Goal: Transaction & Acquisition: Purchase product/service

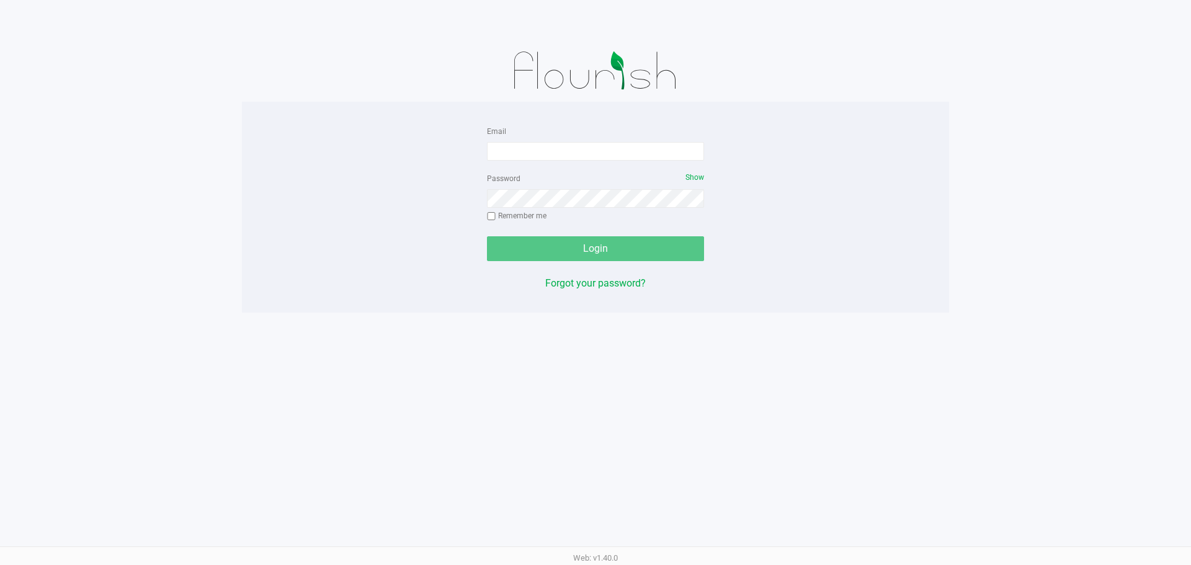
click at [621, 139] on div "Email" at bounding box center [595, 141] width 217 height 37
click at [621, 154] on input "Email" at bounding box center [595, 151] width 217 height 19
type input "[EMAIL_ADDRESS][DOMAIN_NAME]"
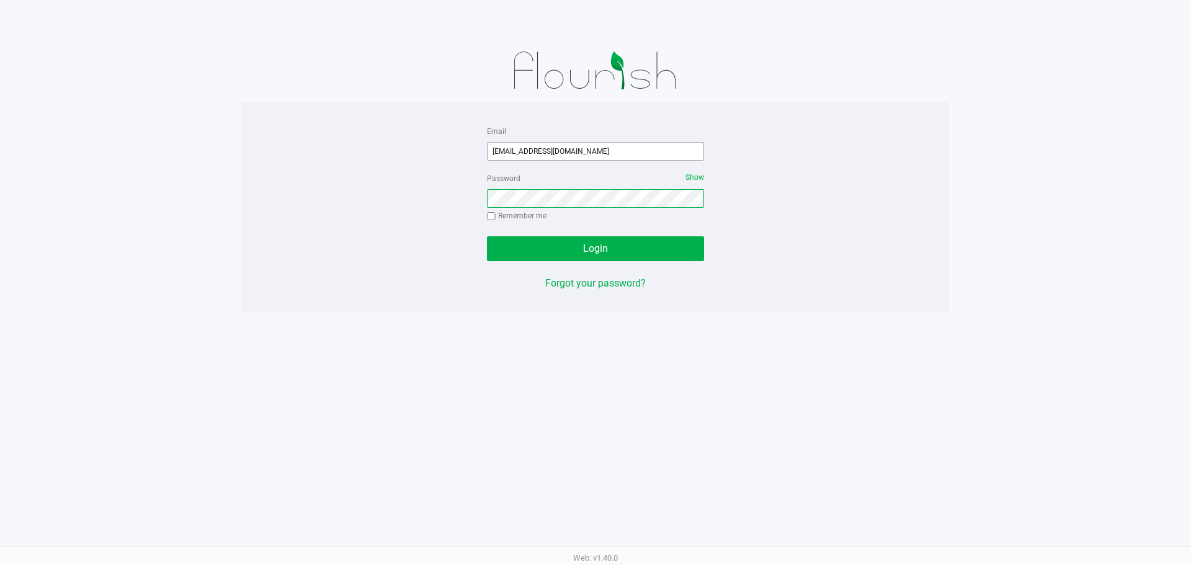
click at [487, 236] on button "Login" at bounding box center [595, 248] width 217 height 25
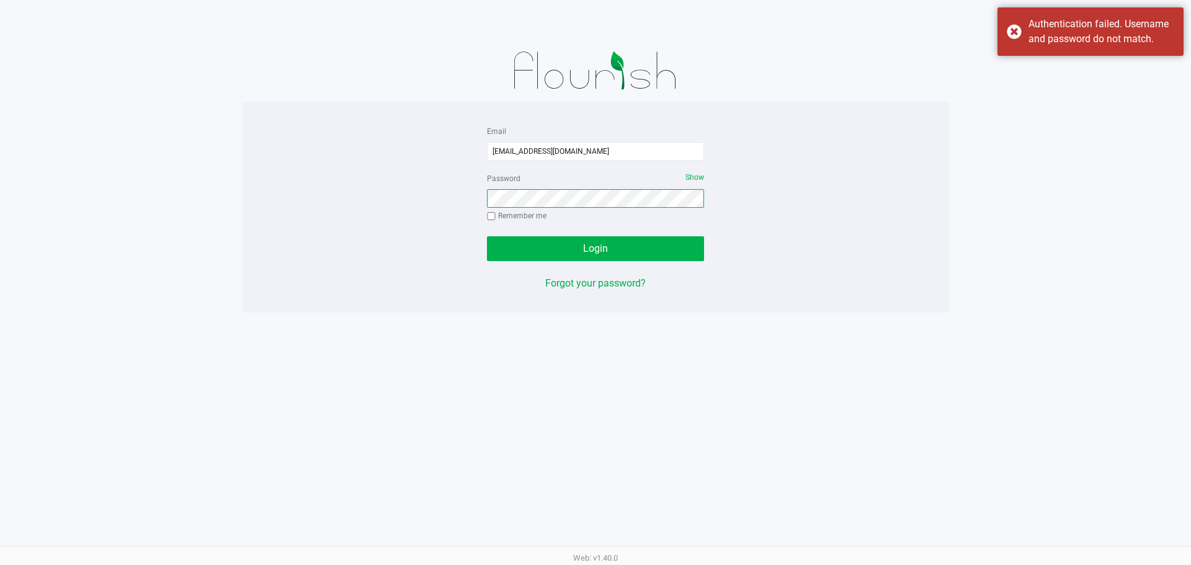
click at [487, 236] on button "Login" at bounding box center [595, 248] width 217 height 25
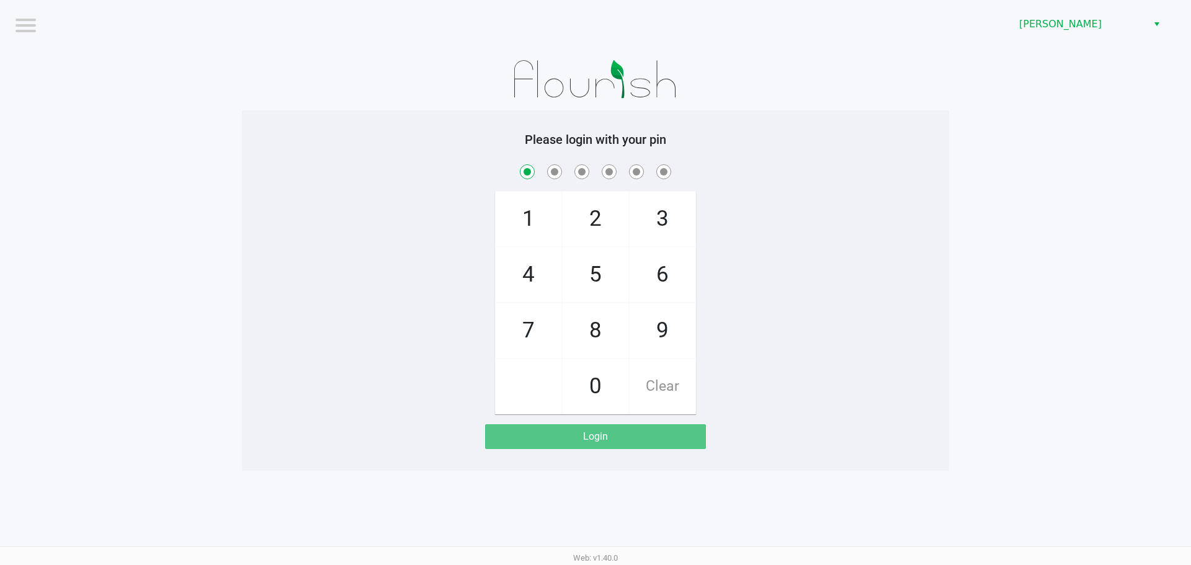
checkbox input "true"
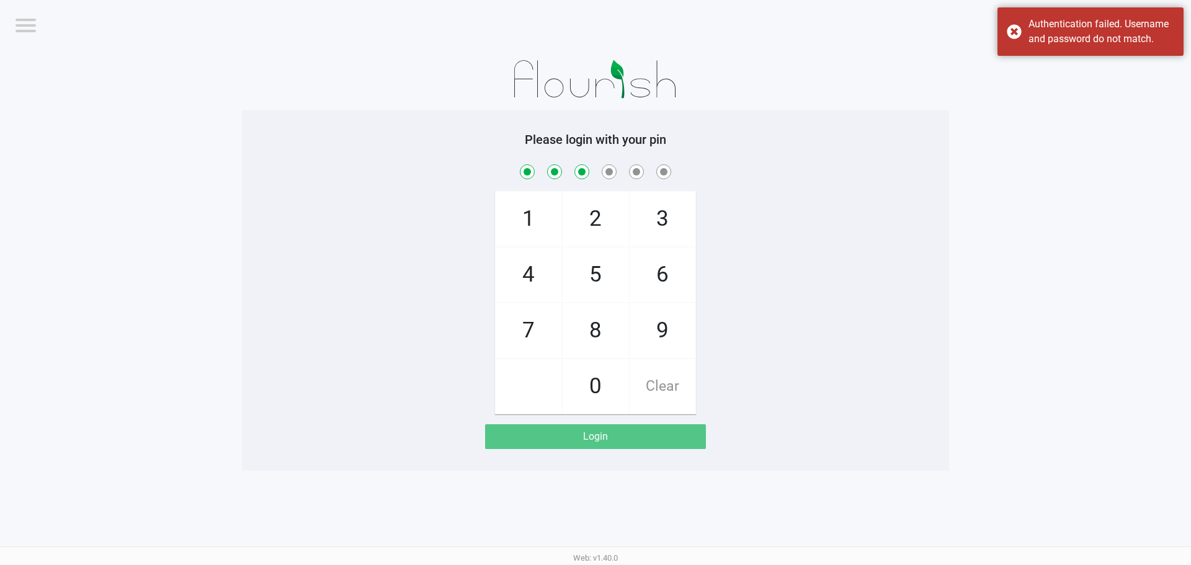
checkbox input "true"
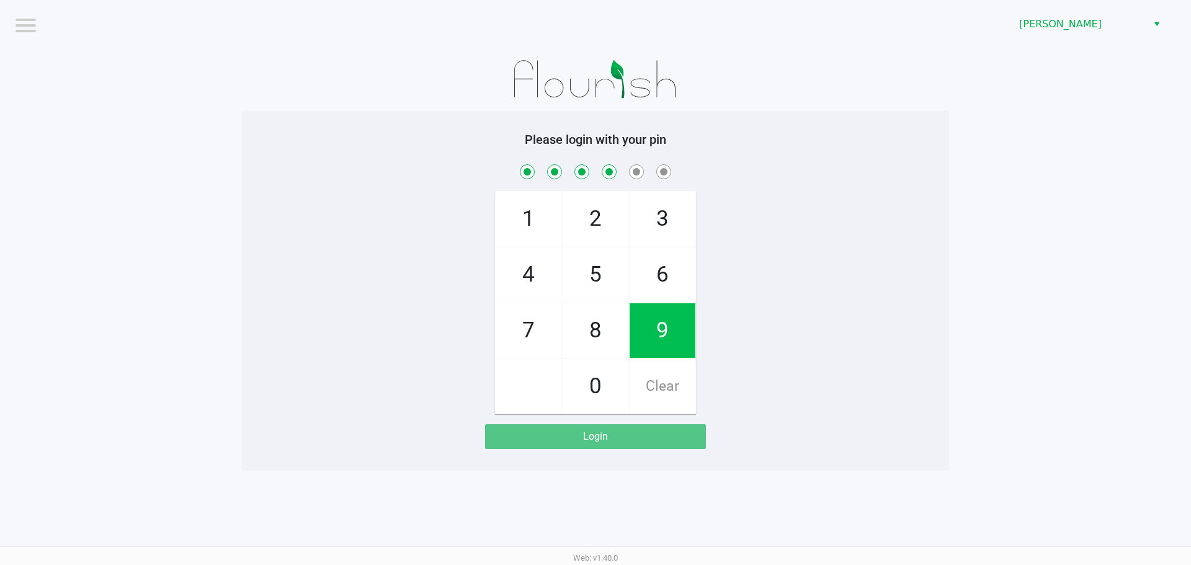
checkbox input "true"
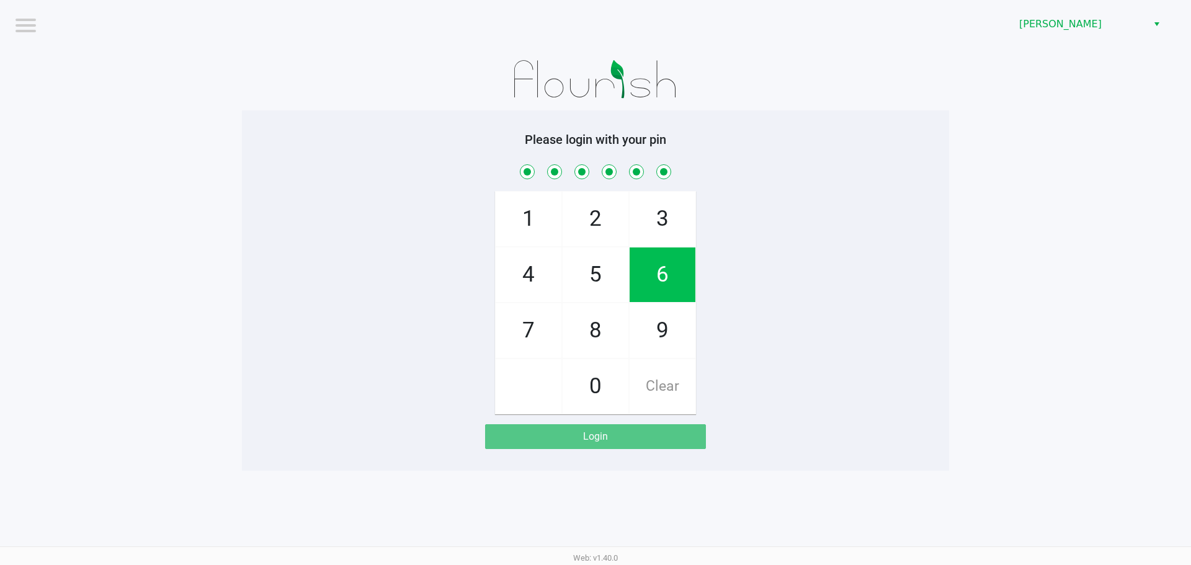
checkbox input "true"
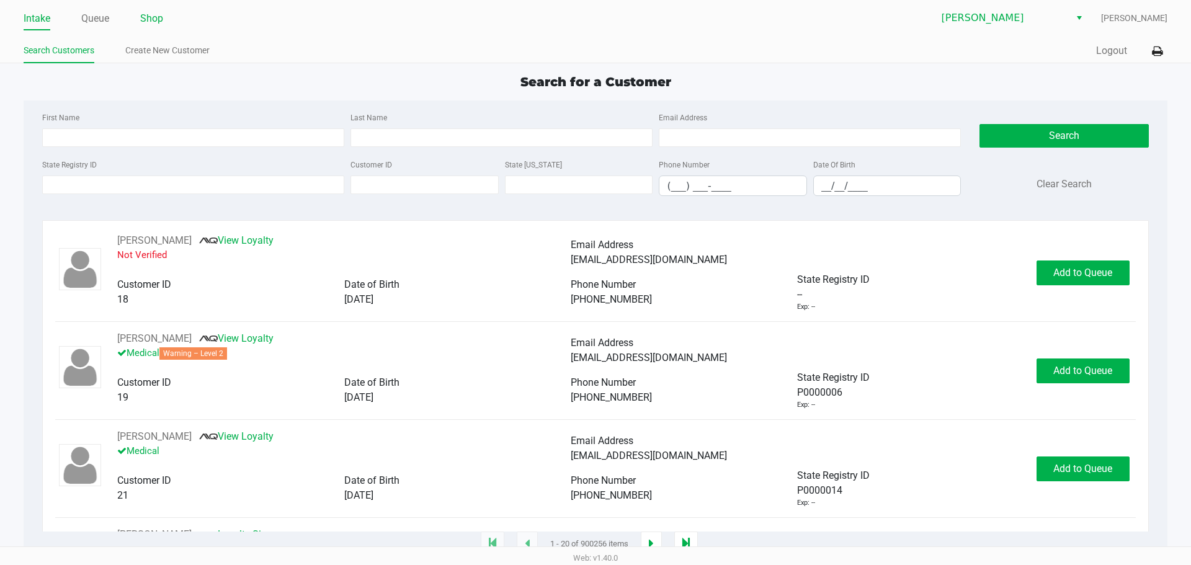
click at [146, 23] on link "Shop" at bounding box center [151, 18] width 23 height 17
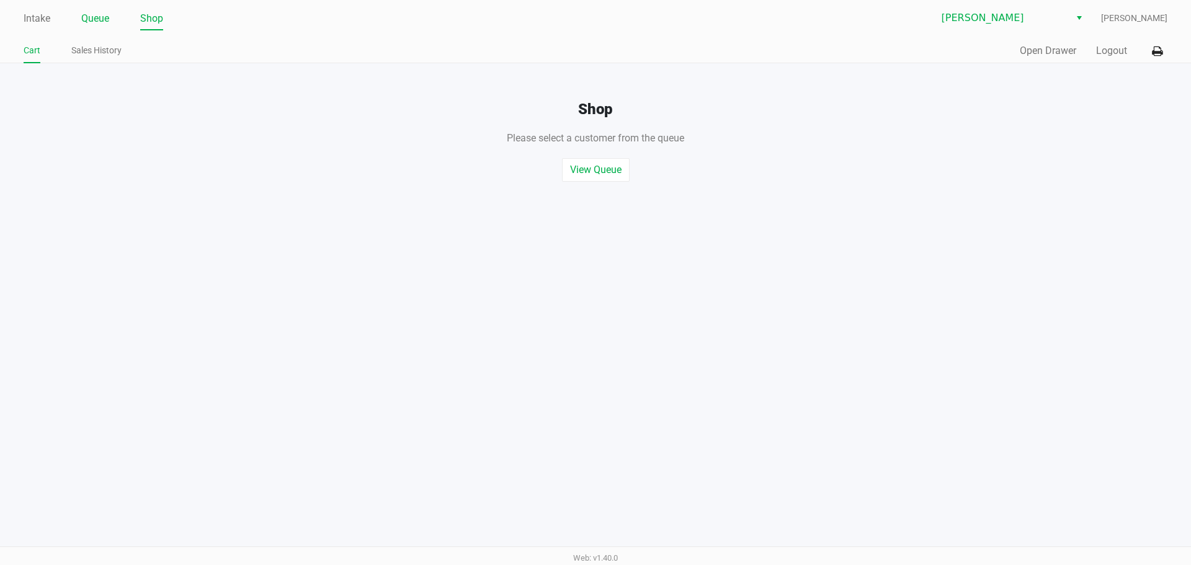
click at [88, 24] on link "Queue" at bounding box center [95, 18] width 28 height 17
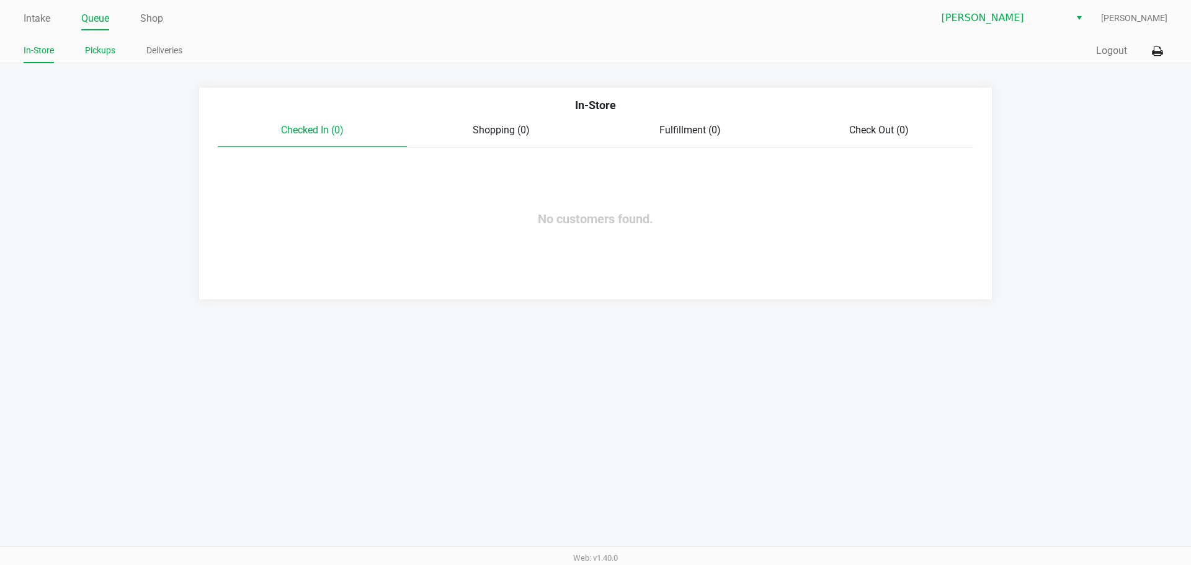
click at [104, 52] on link "Pickups" at bounding box center [100, 51] width 30 height 16
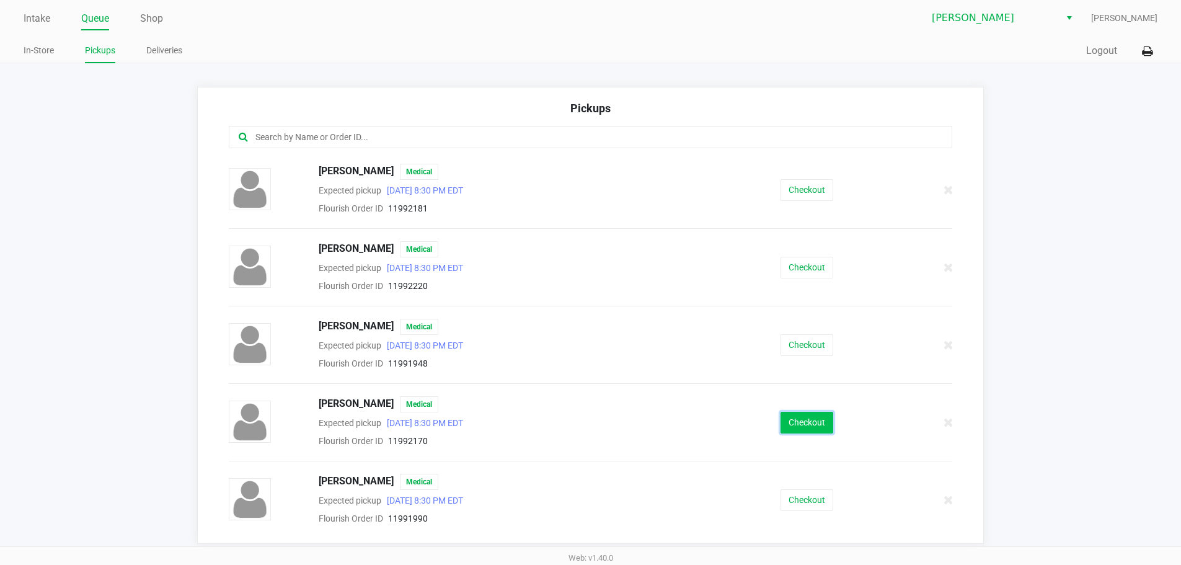
click at [807, 419] on button "Checkout" at bounding box center [807, 423] width 53 height 22
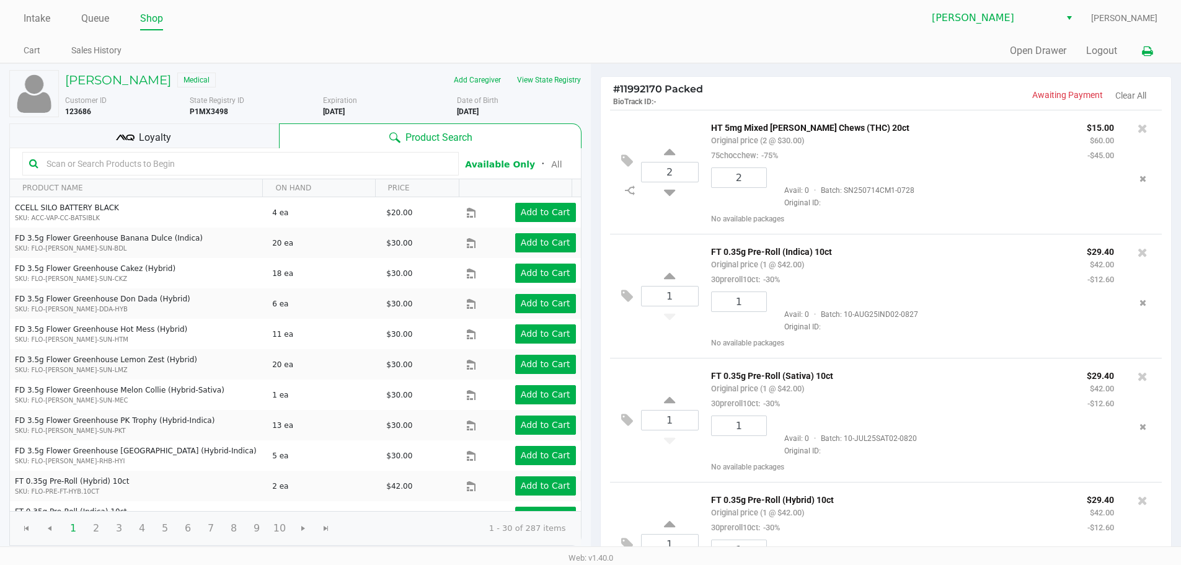
click at [1146, 55] on icon at bounding box center [1147, 51] width 11 height 9
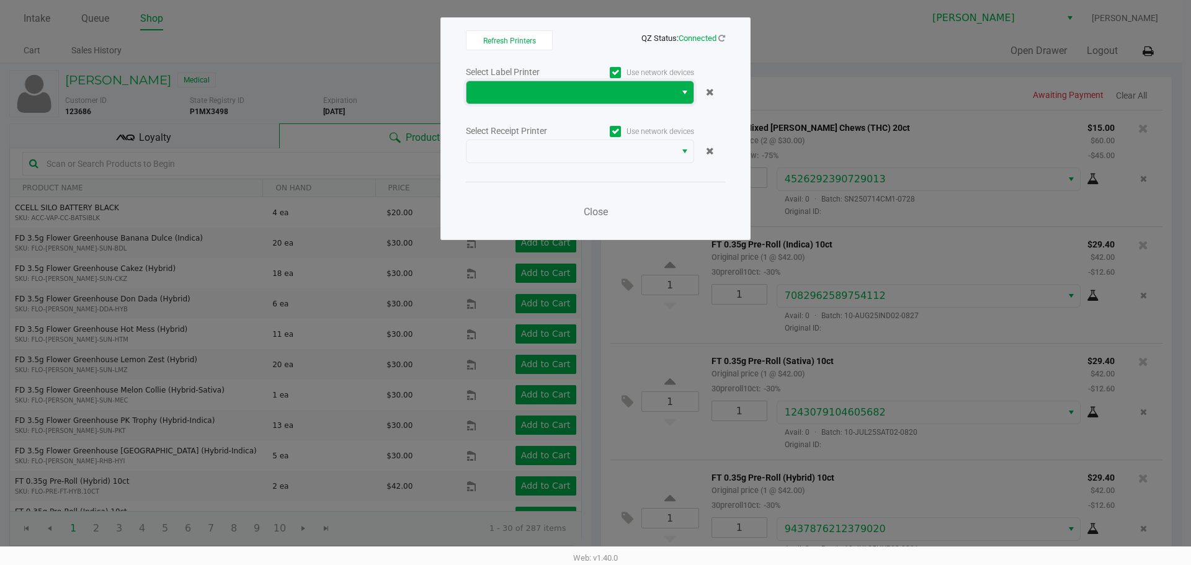
click at [673, 97] on span at bounding box center [570, 92] width 209 height 22
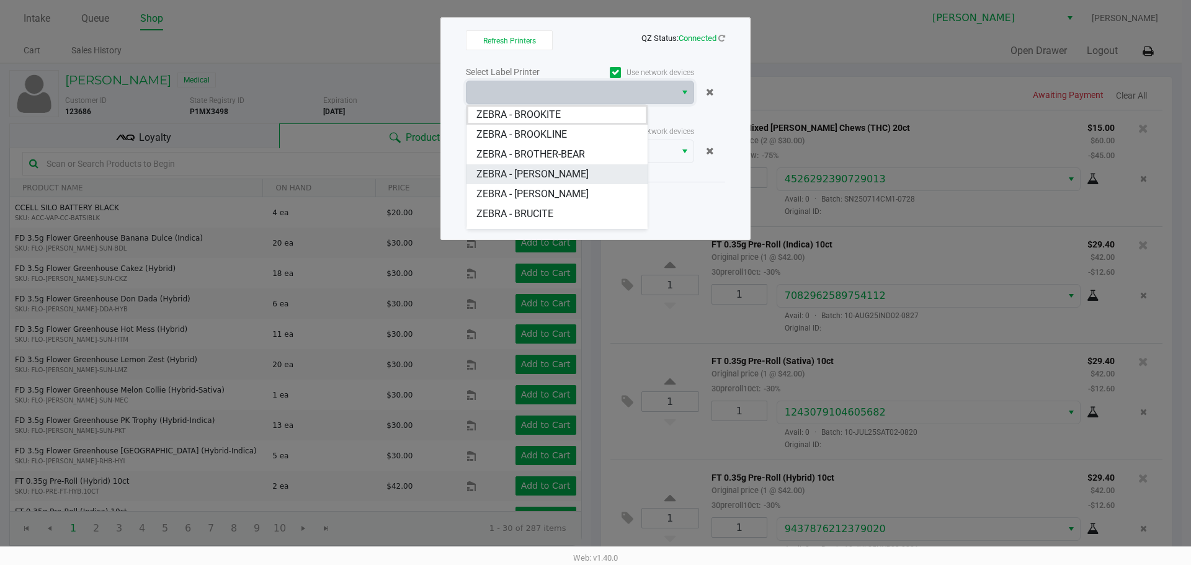
click at [555, 180] on span "ZEBRA - [PERSON_NAME]" at bounding box center [532, 174] width 112 height 15
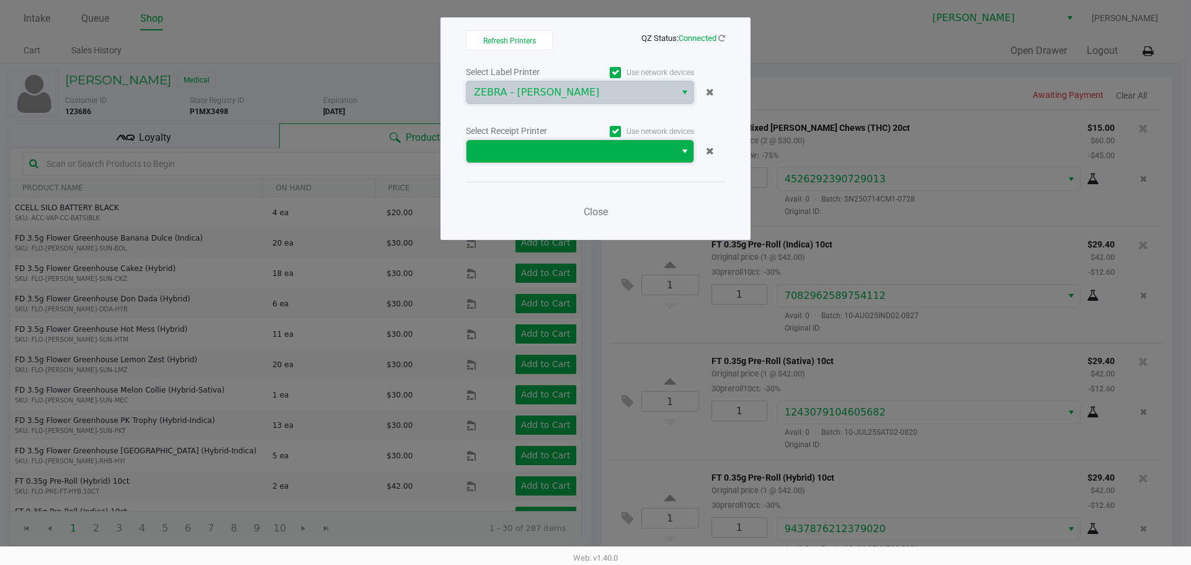
click at [602, 162] on kendo-dropdownlist at bounding box center [580, 152] width 228 height 24
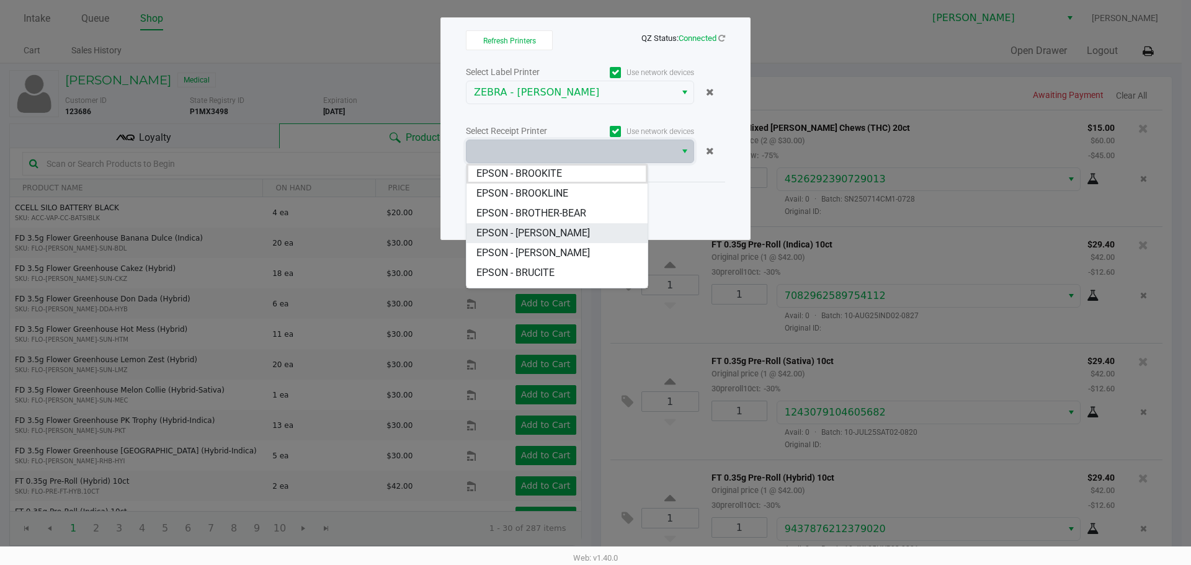
click at [578, 232] on span "EPSON - [PERSON_NAME]" at bounding box center [532, 233] width 113 height 15
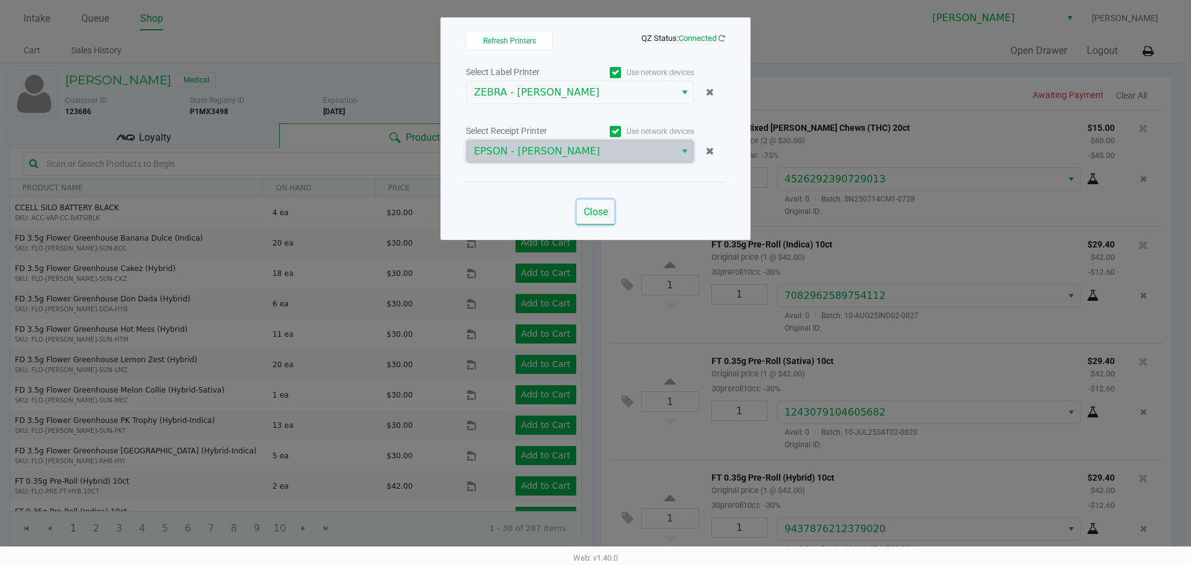
click at [595, 213] on span "Close" at bounding box center [596, 212] width 24 height 12
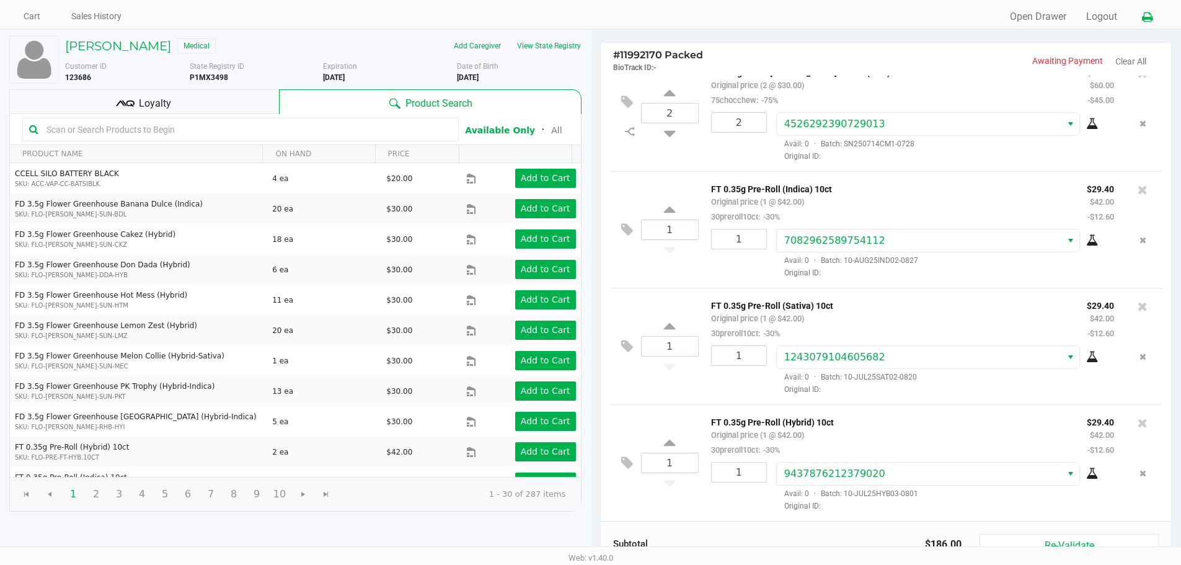
scroll to position [127, 0]
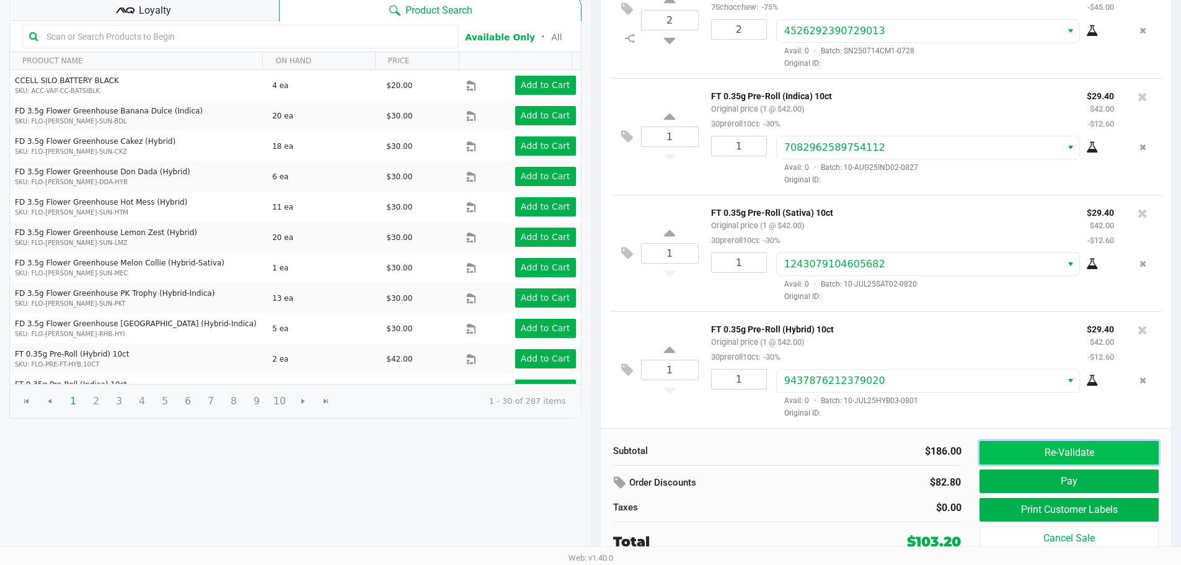
click at [1098, 453] on button "Re-Validate" at bounding box center [1069, 453] width 179 height 24
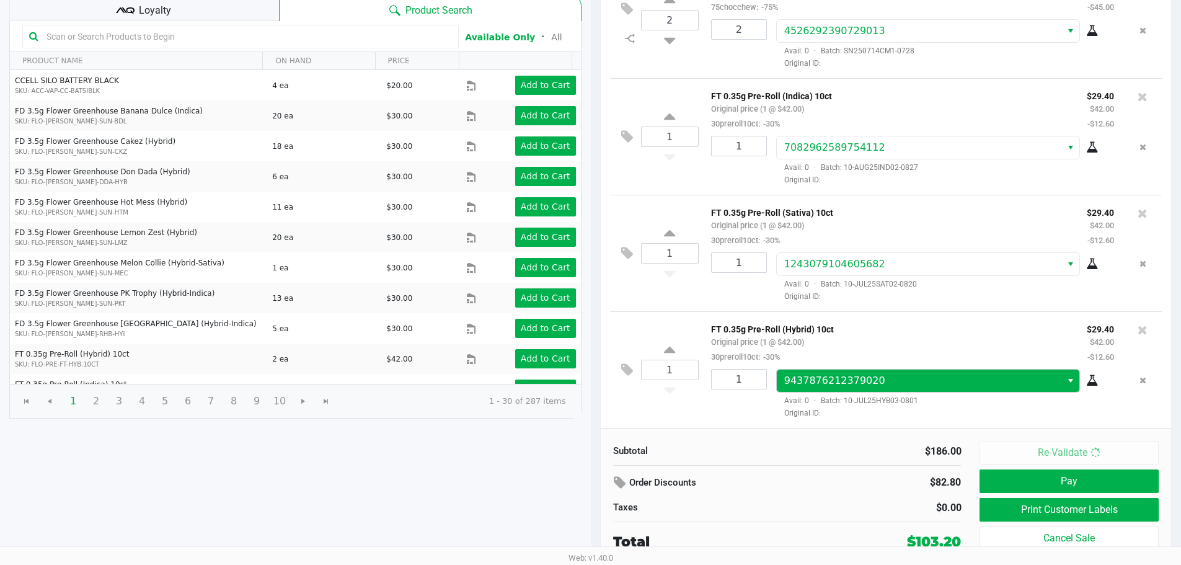
scroll to position [0, 0]
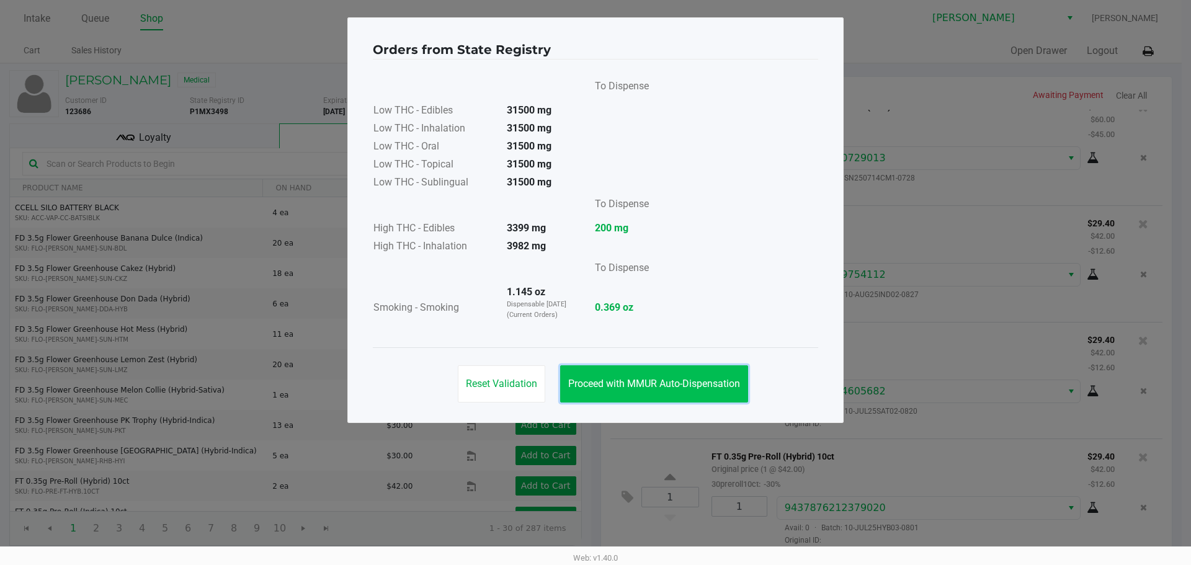
click at [672, 376] on button "Proceed with MMUR Auto-Dispensation" at bounding box center [654, 383] width 188 height 37
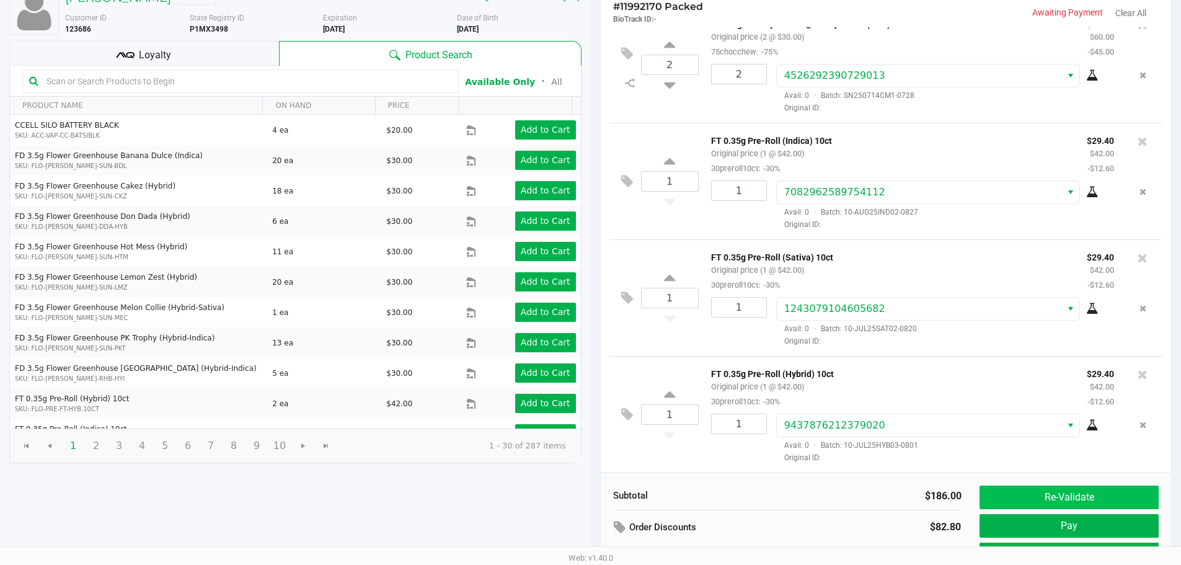
scroll to position [127, 0]
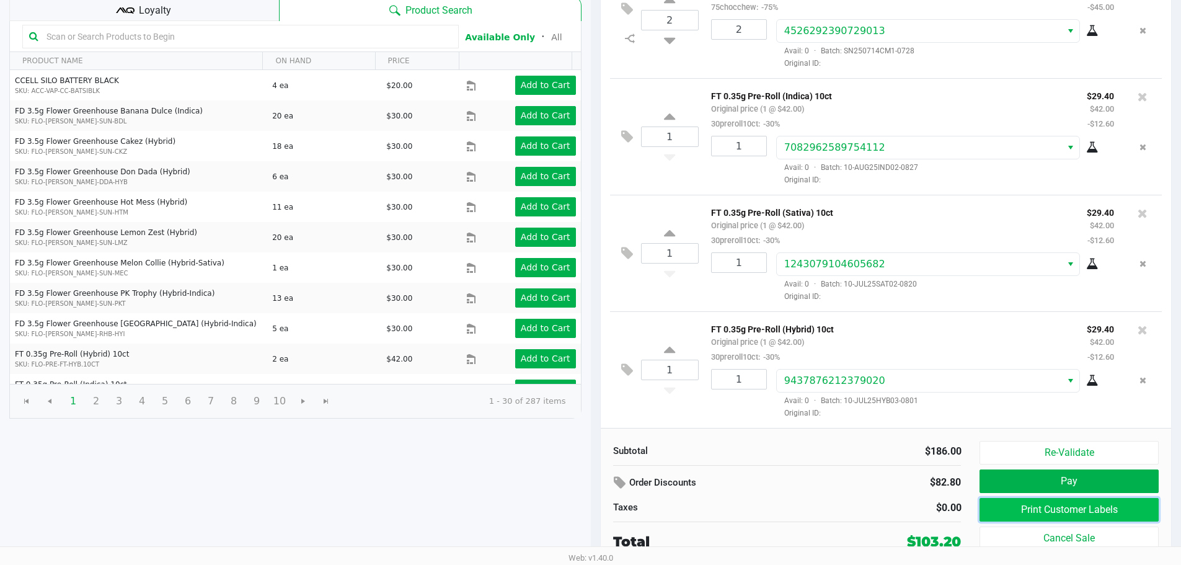
click at [1079, 507] on button "Print Customer Labels" at bounding box center [1069, 510] width 179 height 24
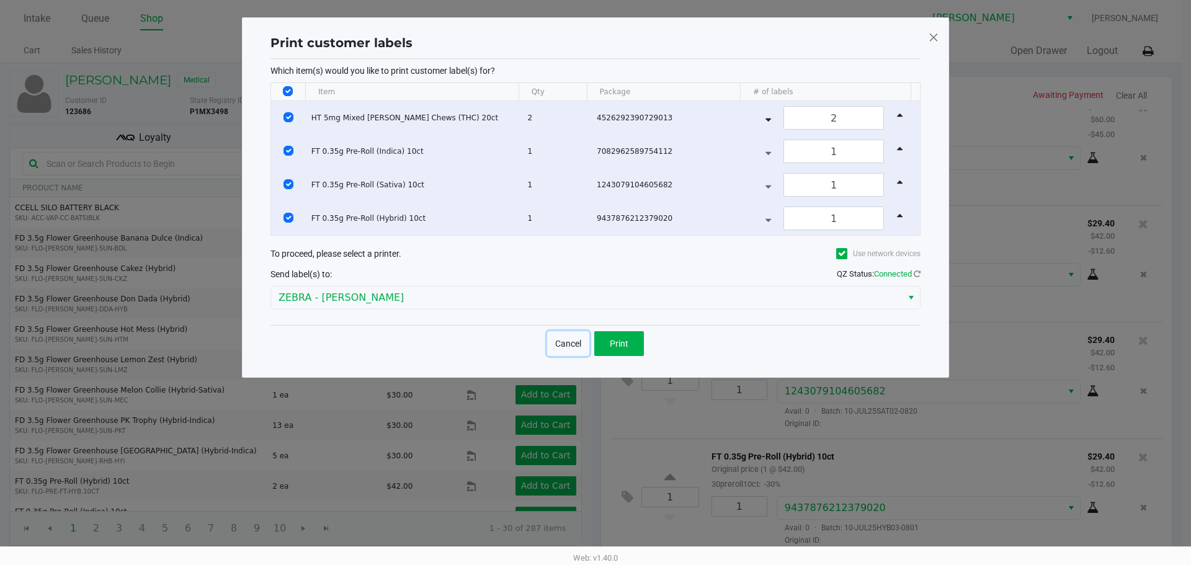
click at [584, 342] on button "Cancel" at bounding box center [568, 343] width 42 height 25
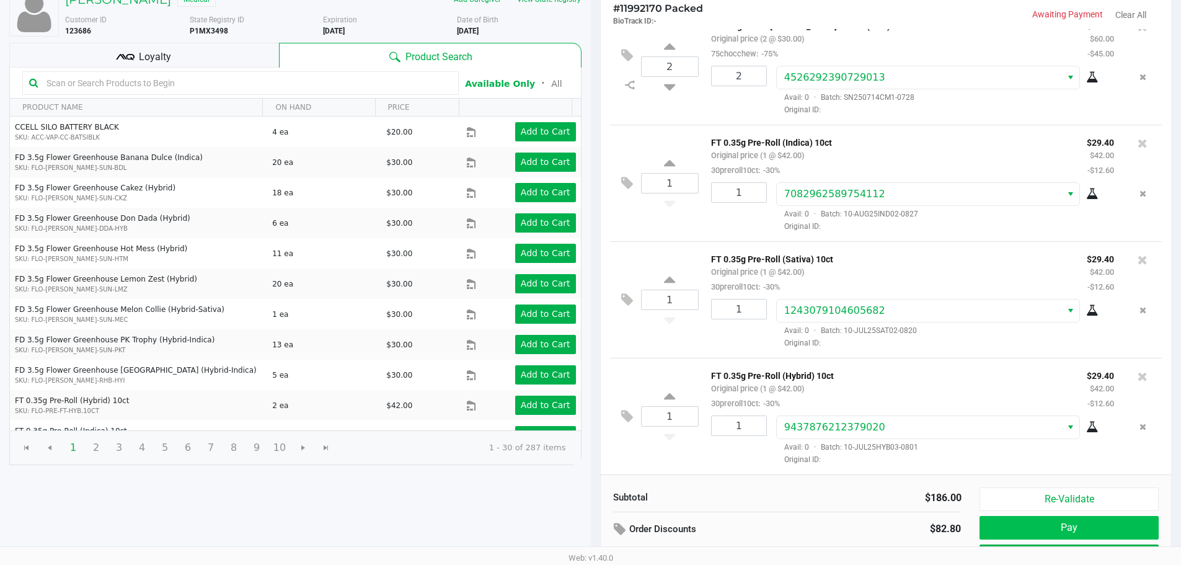
scroll to position [127, 0]
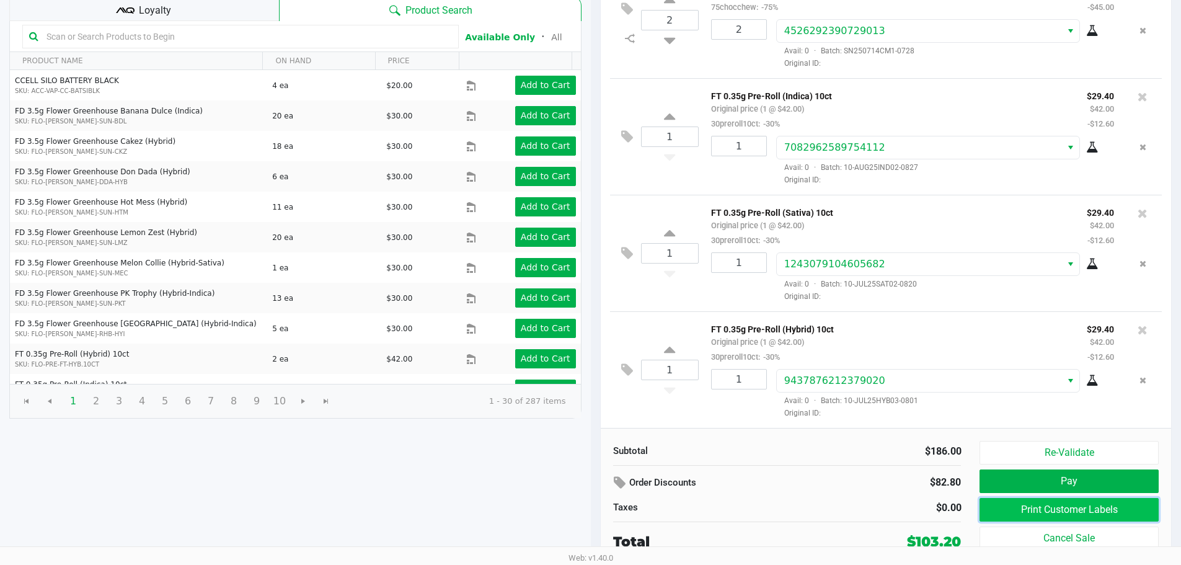
click at [1097, 511] on button "Print Customer Labels" at bounding box center [1069, 510] width 179 height 24
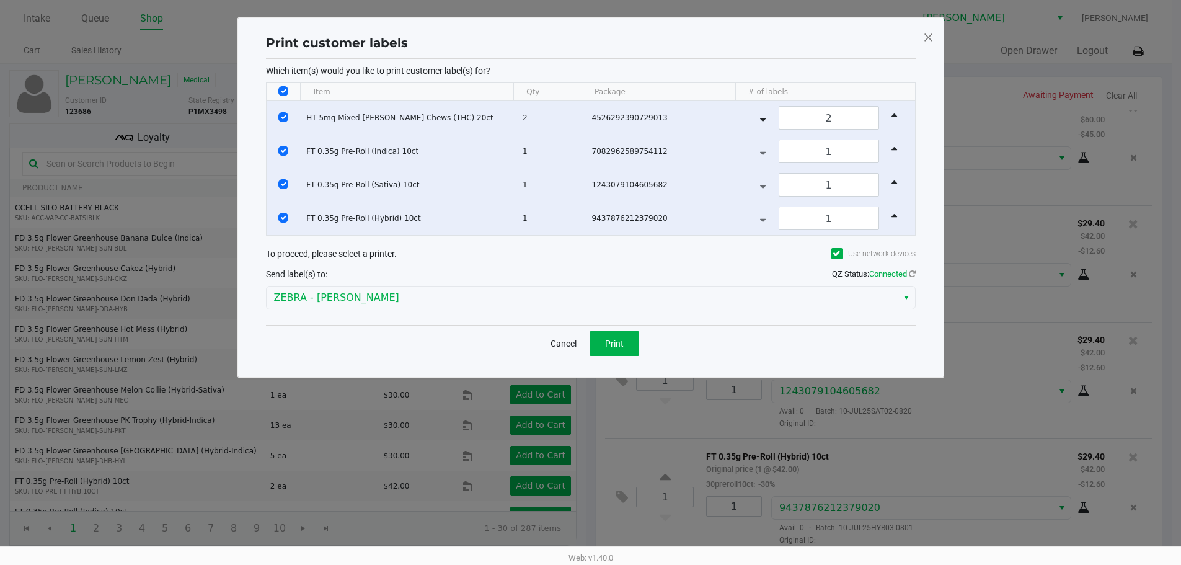
scroll to position [0, 0]
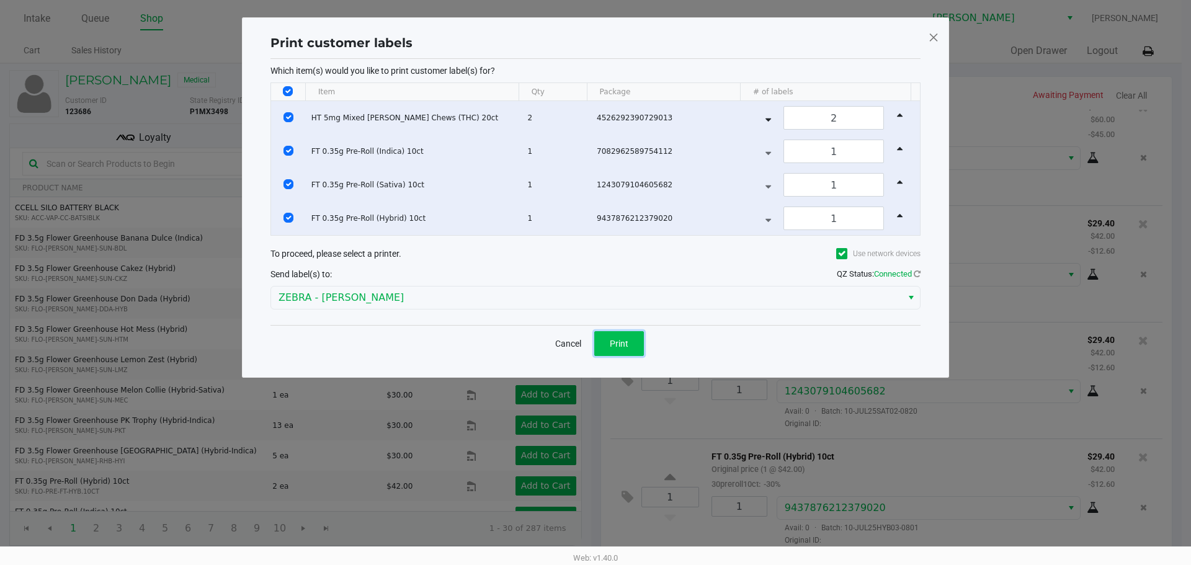
click at [620, 339] on span "Print" at bounding box center [619, 344] width 19 height 10
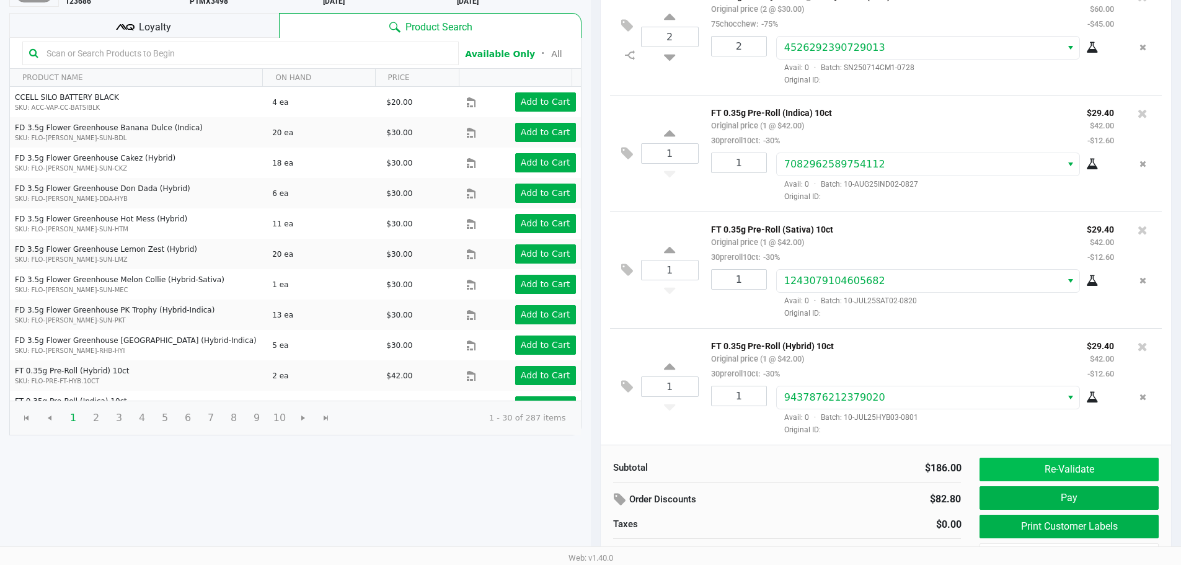
scroll to position [127, 0]
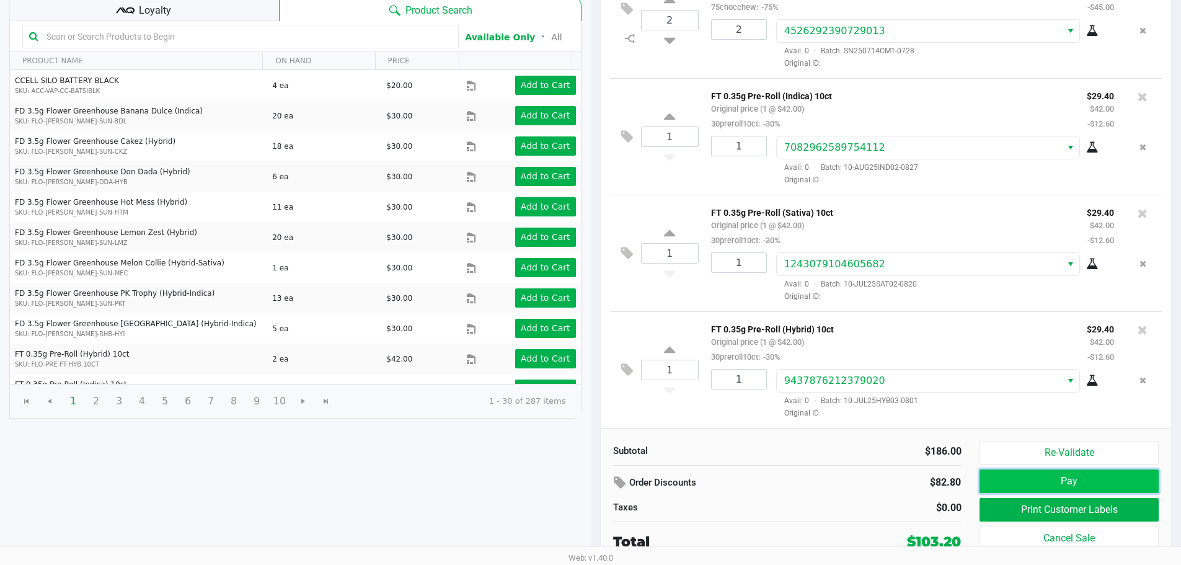
click at [1059, 473] on button "Pay" at bounding box center [1069, 481] width 179 height 24
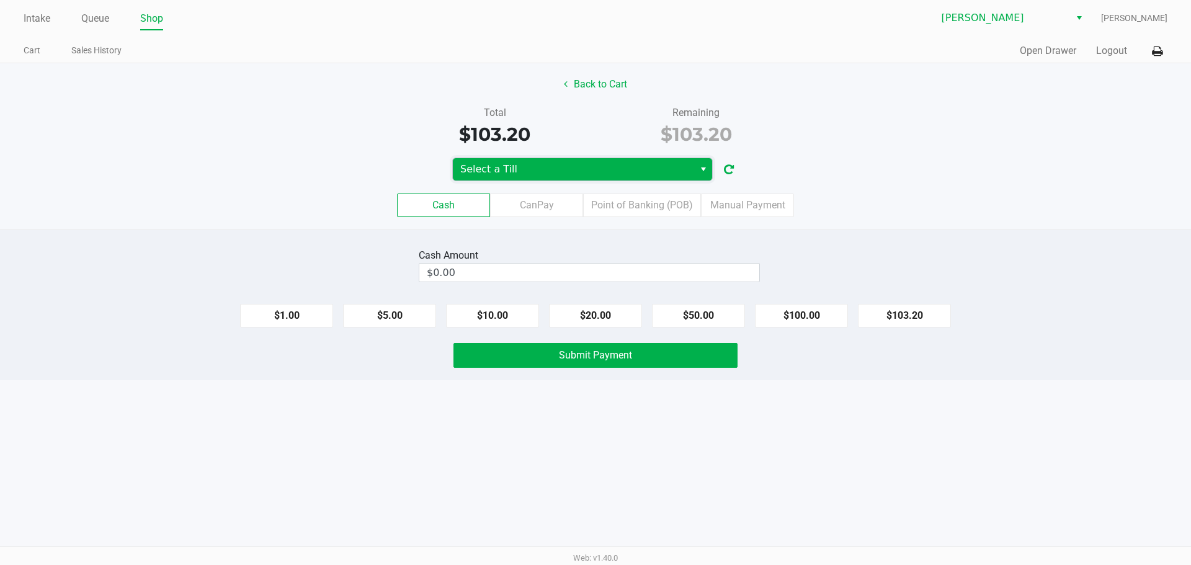
click at [628, 161] on span "Select a Till" at bounding box center [573, 169] width 241 height 22
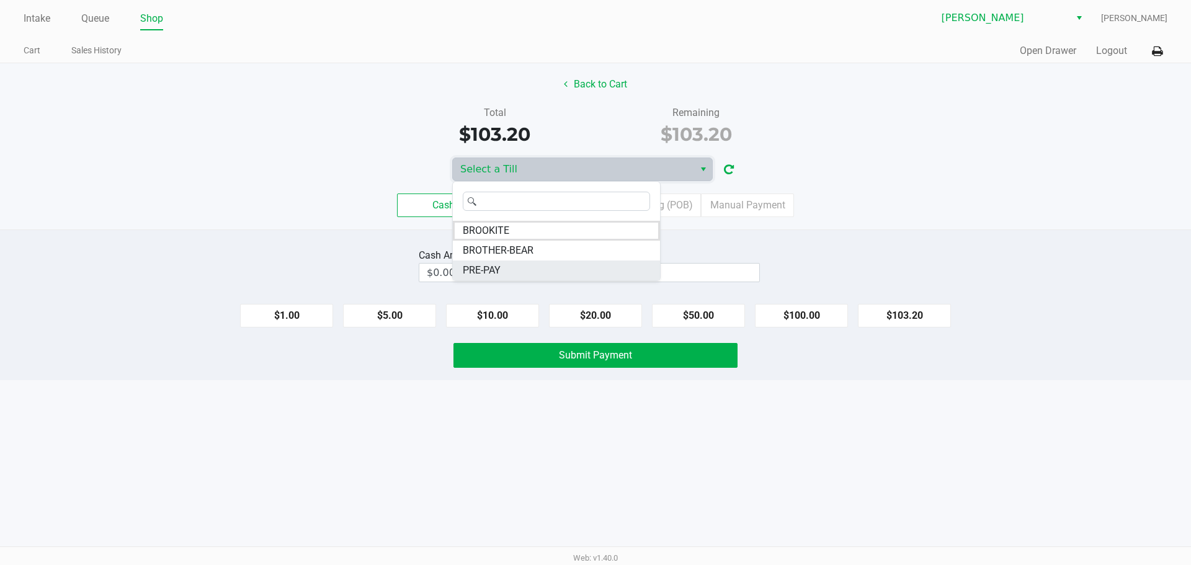
click at [484, 272] on span "PRE-PAY" at bounding box center [482, 270] width 38 height 15
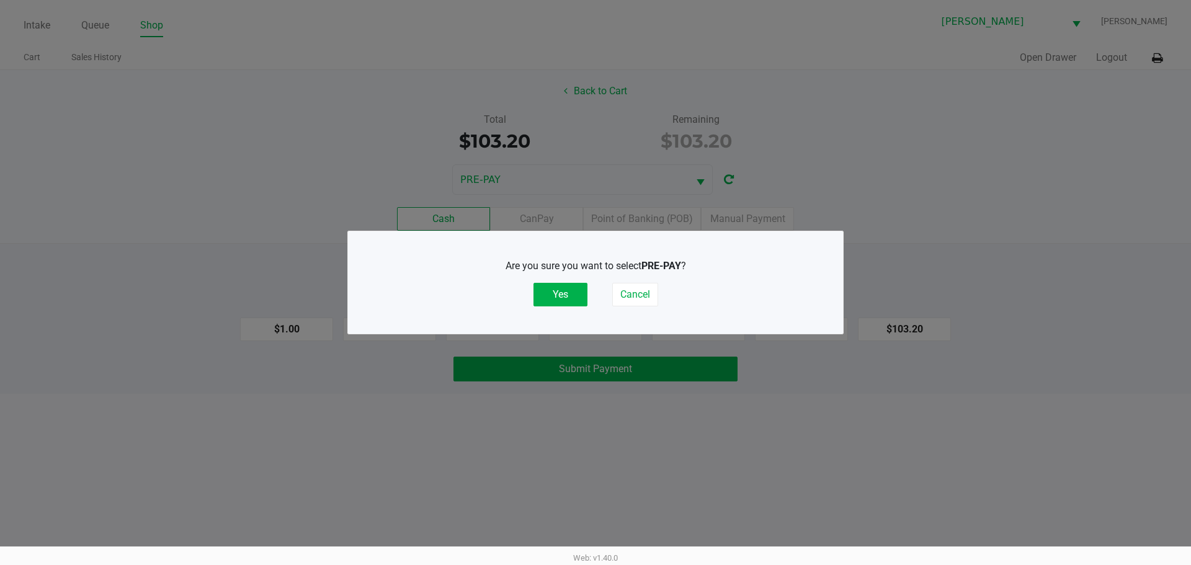
click at [578, 291] on button "Yes" at bounding box center [560, 295] width 54 height 24
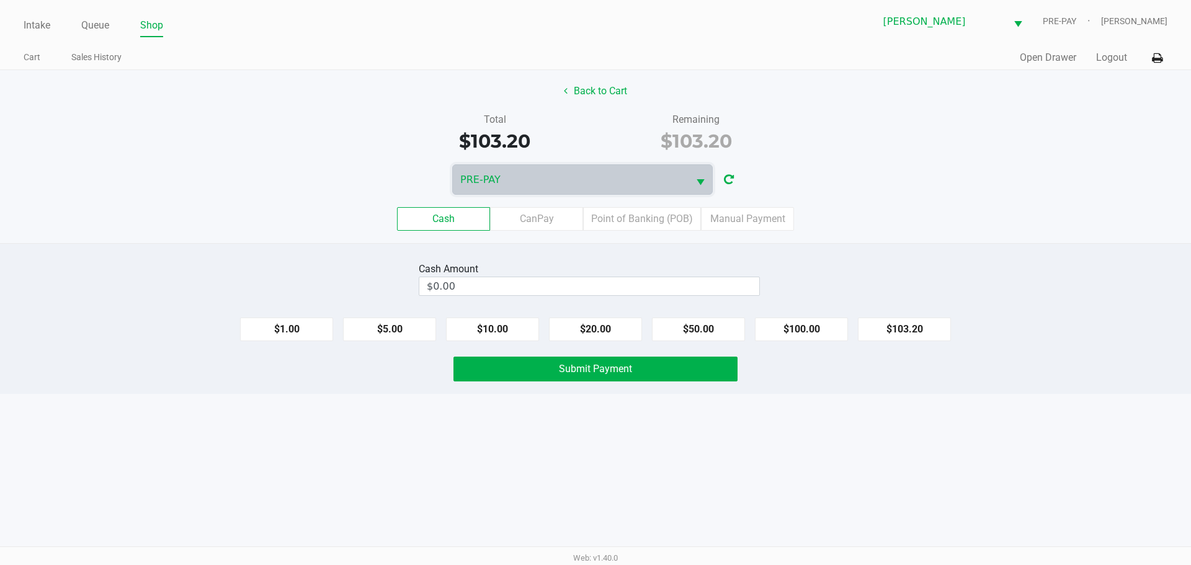
click at [768, 221] on label "Manual Payment" at bounding box center [747, 219] width 93 height 24
click at [0, 0] on 8 "Manual Payment" at bounding box center [0, 0] width 0 height 0
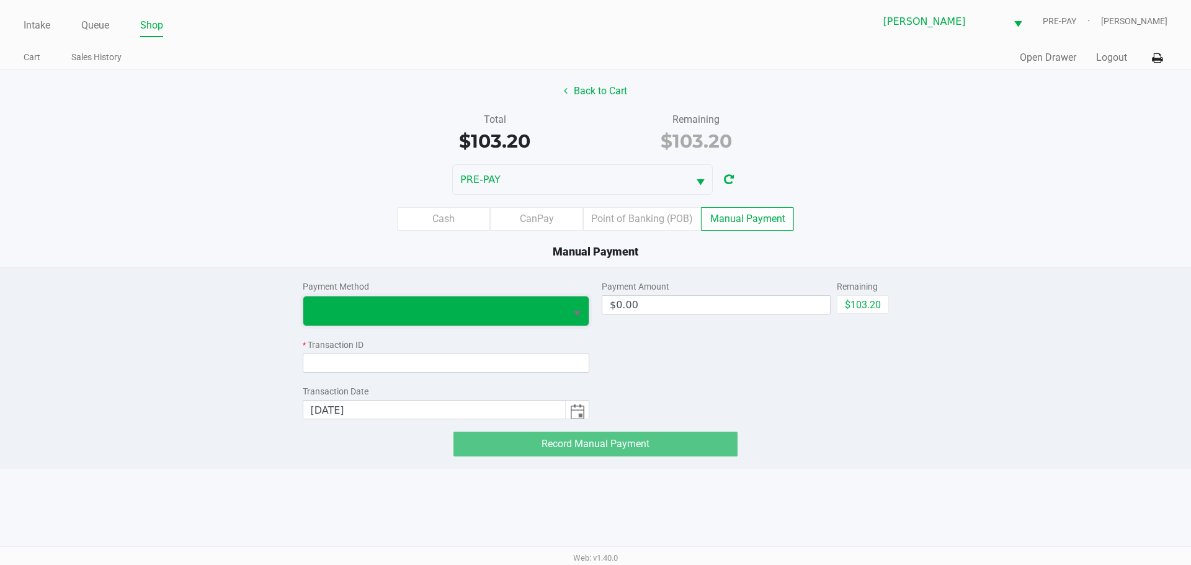
click at [502, 306] on span at bounding box center [434, 310] width 247 height 15
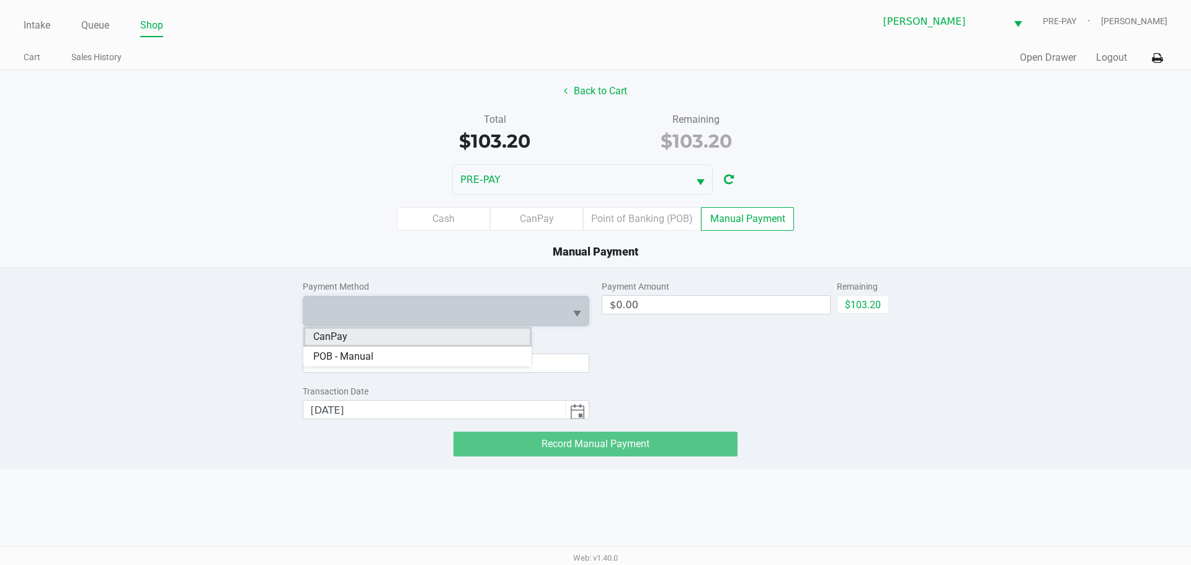
click at [465, 337] on li "CanPay" at bounding box center [417, 337] width 228 height 20
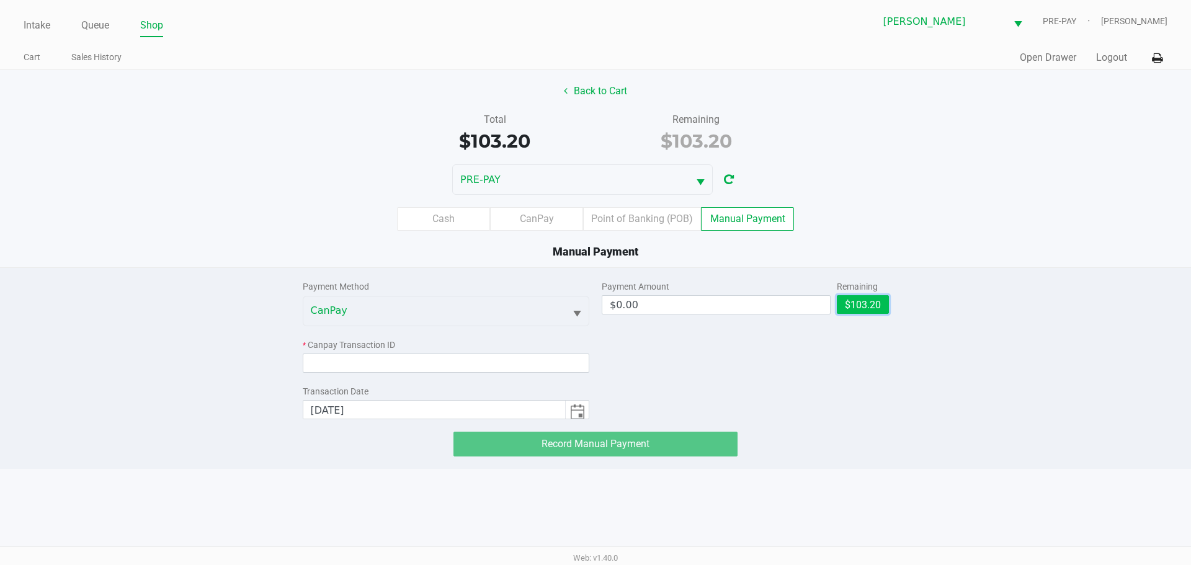
click at [886, 308] on button "$103.20" at bounding box center [863, 304] width 52 height 19
type input "$103.20"
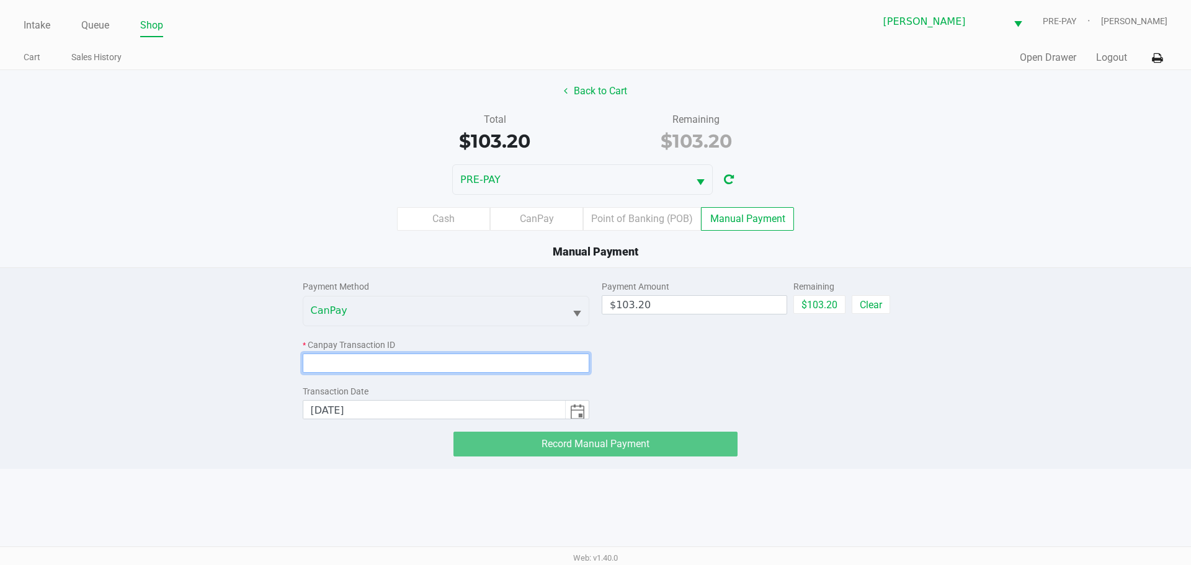
click at [480, 364] on input at bounding box center [446, 363] width 287 height 19
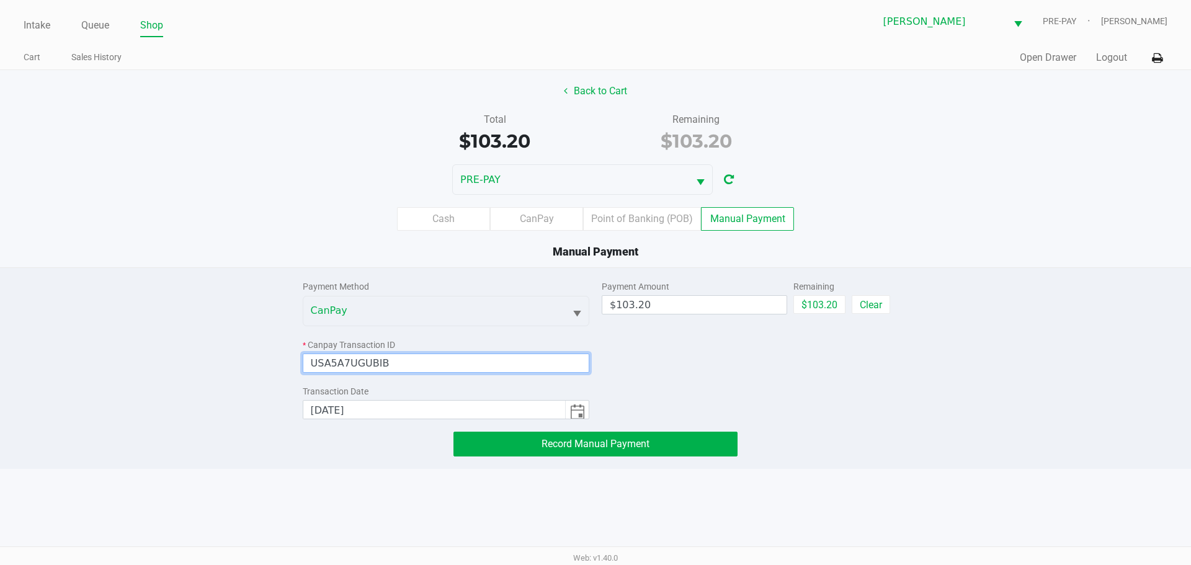
type input "USA5A7UGUBIB"
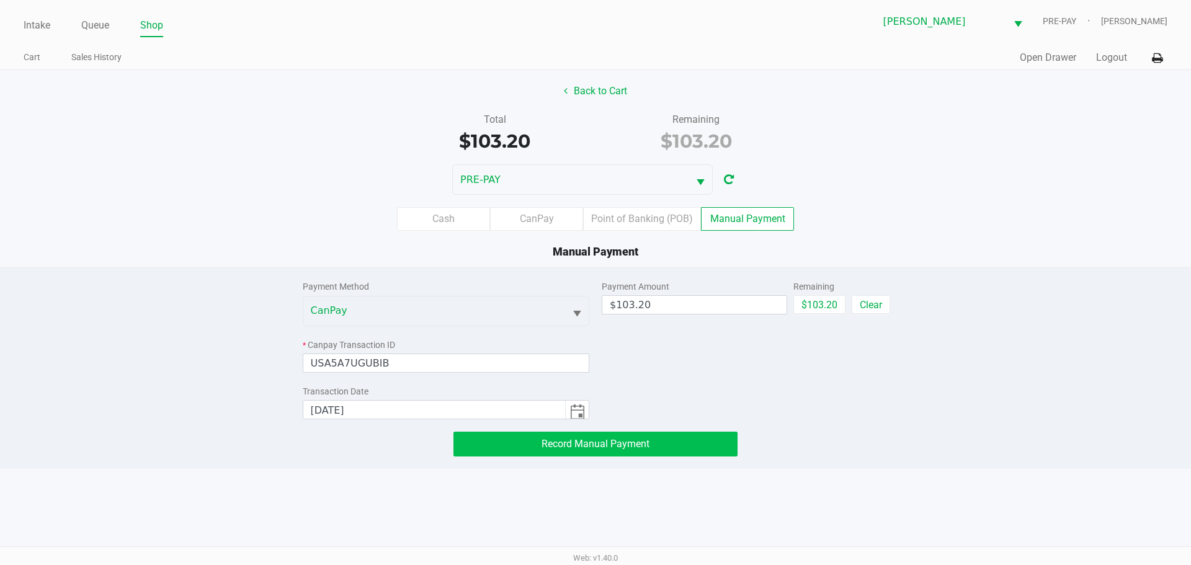
click at [672, 447] on button "Record Manual Payment" at bounding box center [595, 444] width 284 height 25
